Goal: Information Seeking & Learning: Learn about a topic

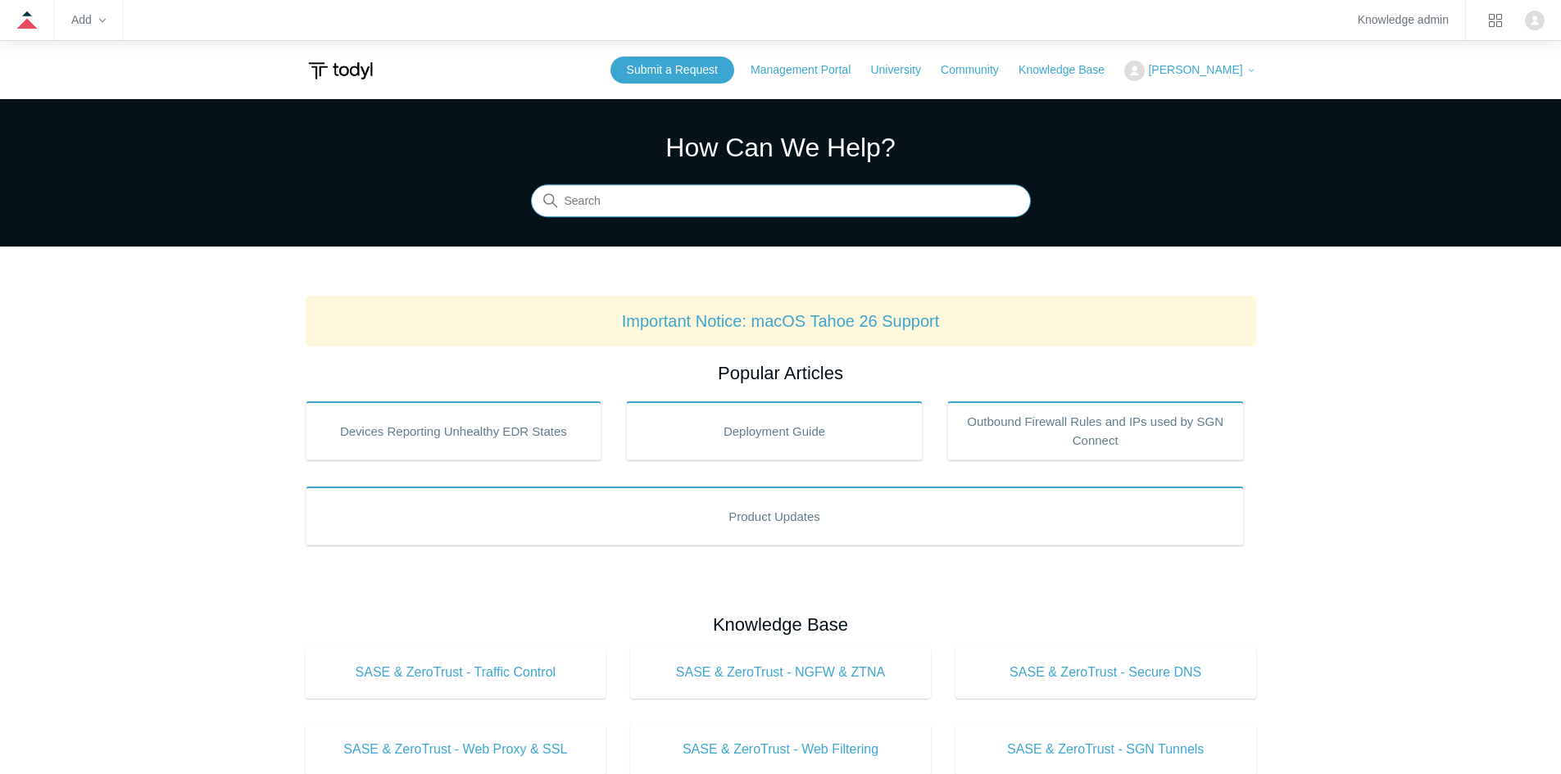
click at [823, 199] on input "Search" at bounding box center [781, 201] width 500 height 33
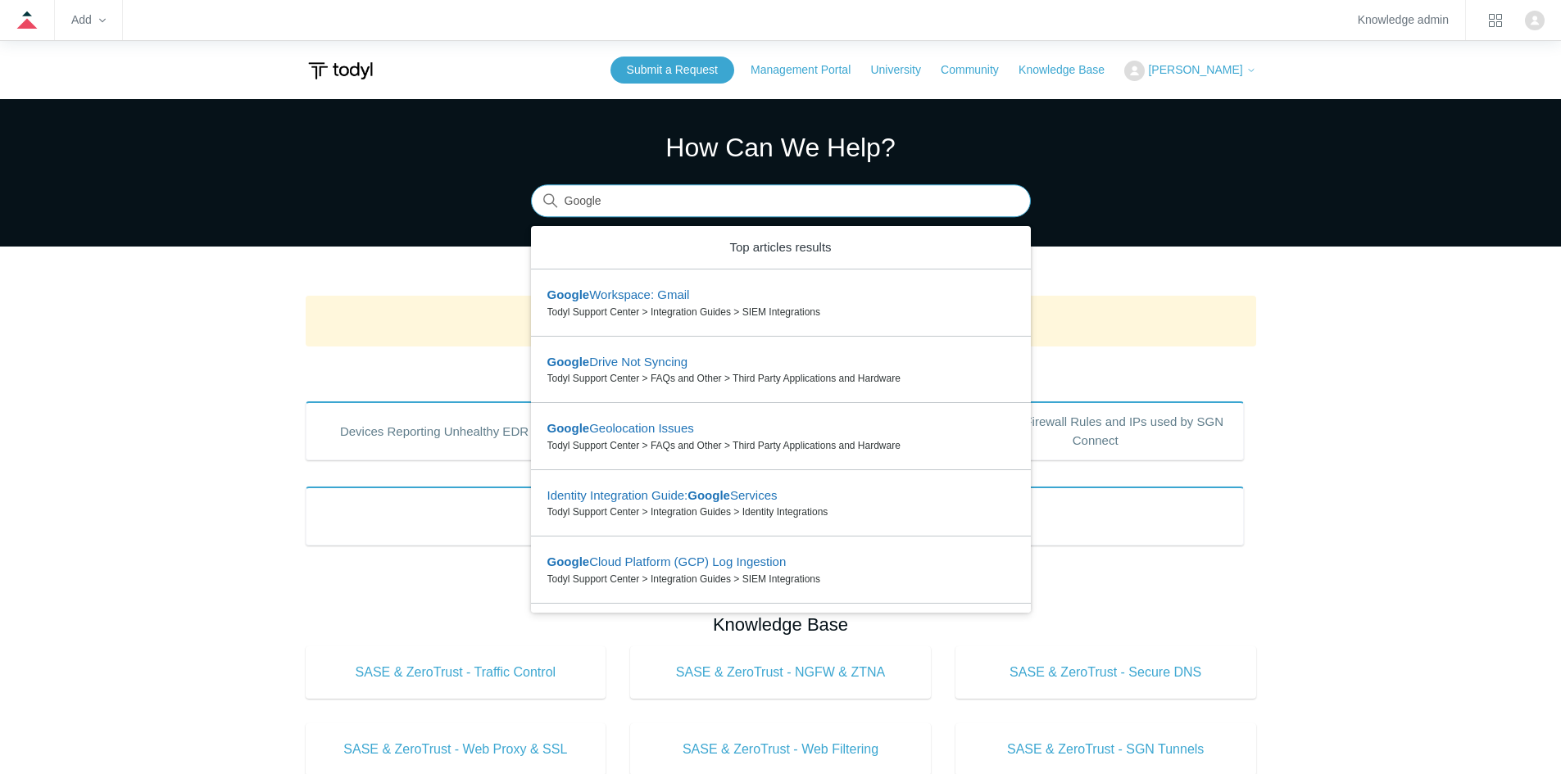
type input "Google"
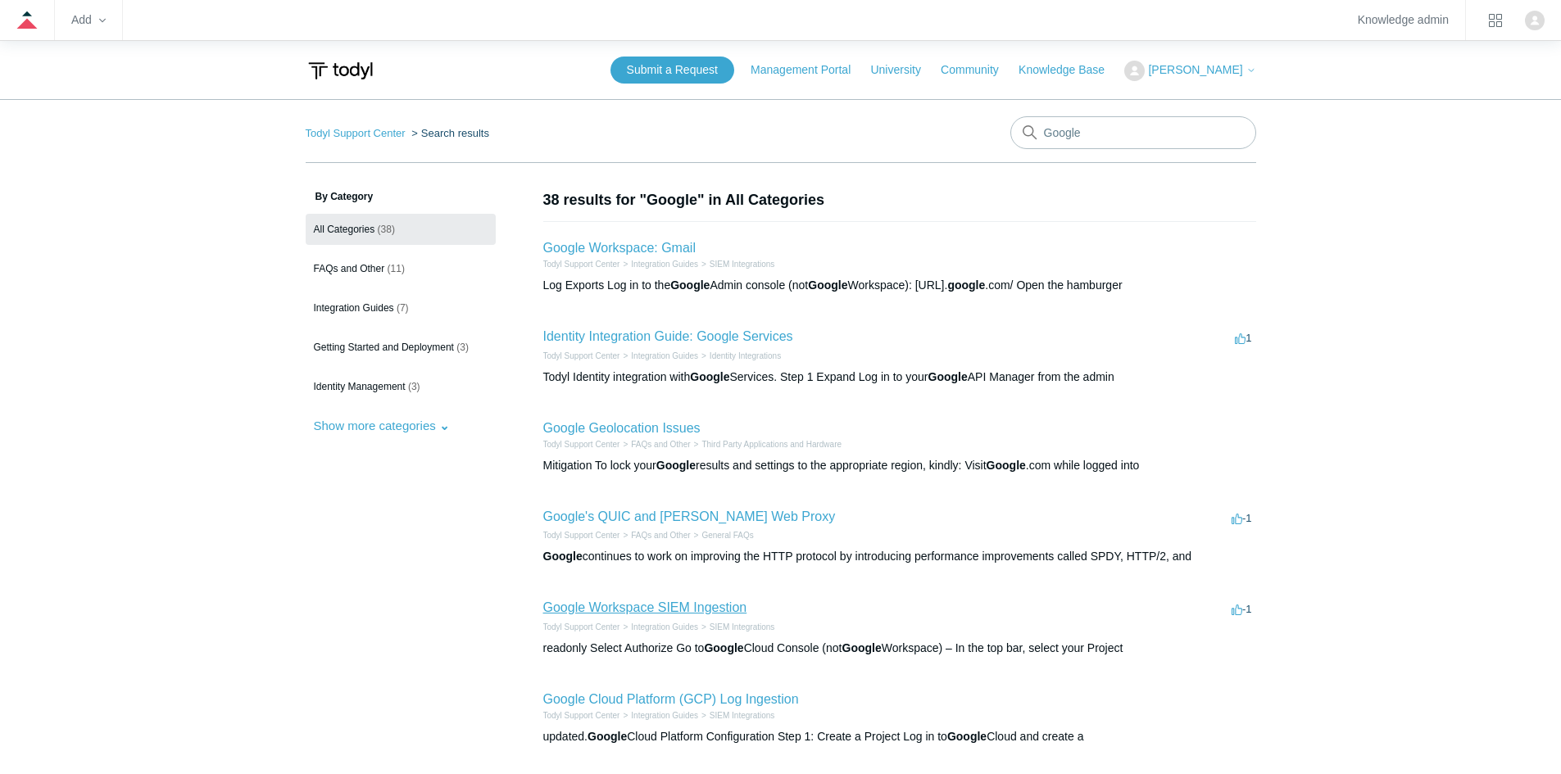
click at [687, 606] on link "Google Workspace SIEM Ingestion" at bounding box center [645, 608] width 204 height 14
